Goal: Information Seeking & Learning: Learn about a topic

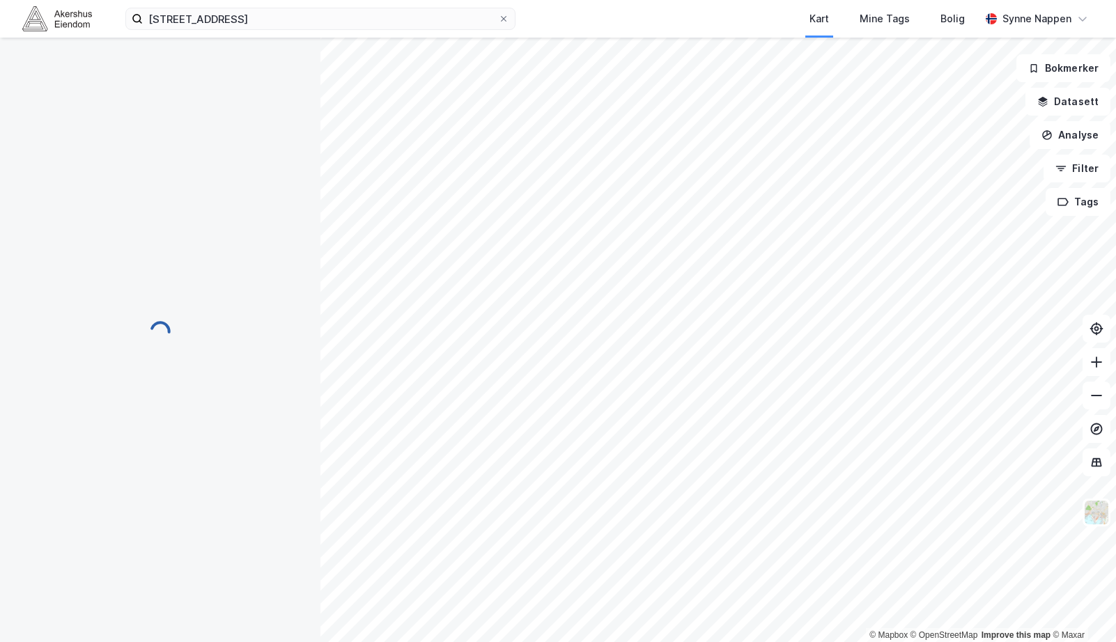
scroll to position [1, 0]
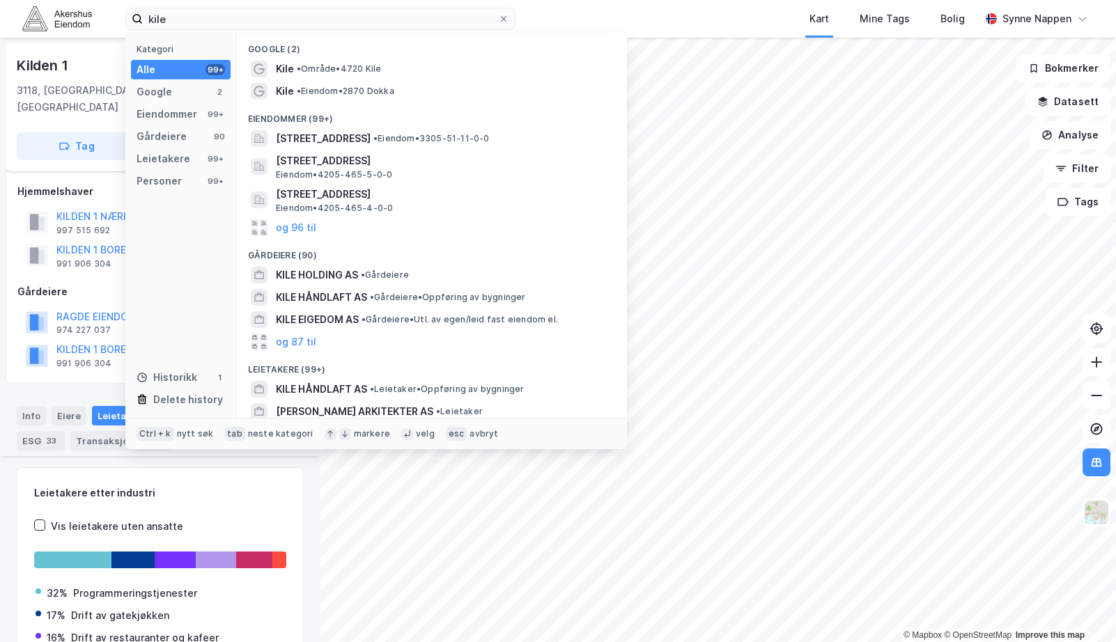
scroll to position [454, 0]
